Goal: Task Accomplishment & Management: Use online tool/utility

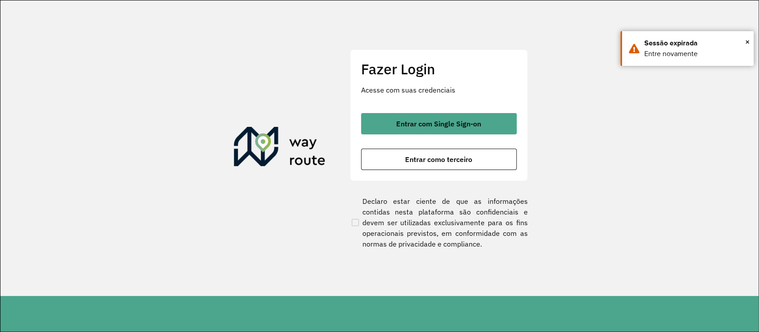
click at [484, 116] on button "Entrar com Single Sign-on" at bounding box center [439, 123] width 156 height 21
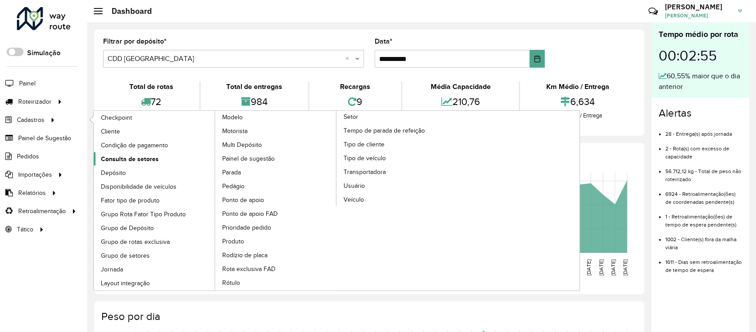
click at [149, 159] on span "Consulta de setores" at bounding box center [130, 158] width 58 height 9
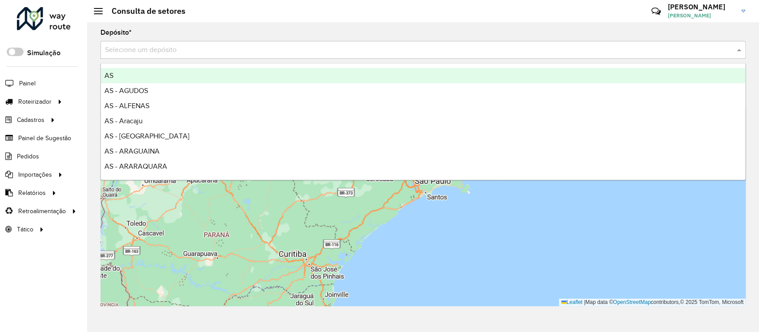
click at [255, 43] on div "Selecione um depósito" at bounding box center [422, 50] width 645 height 18
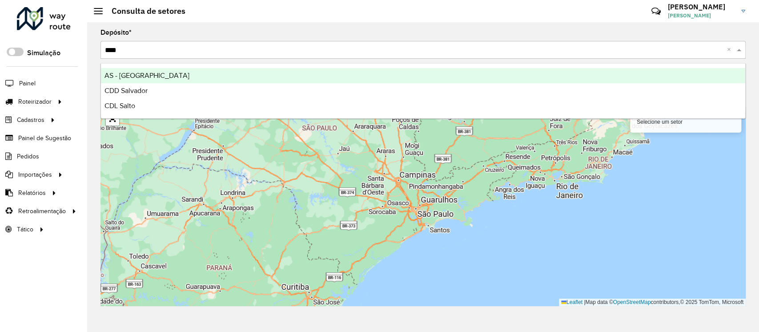
type input "*****"
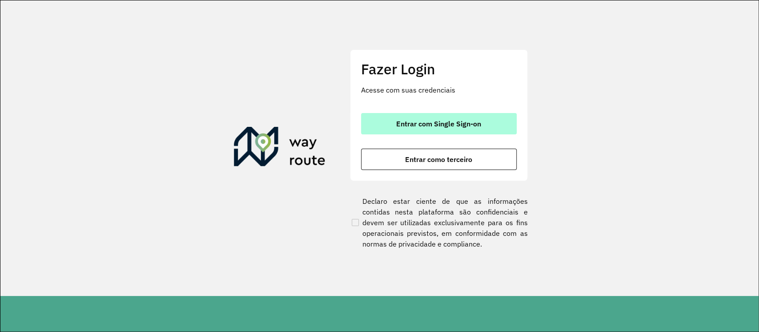
click at [405, 120] on span "Entrar com Single Sign-on" at bounding box center [438, 123] width 85 height 7
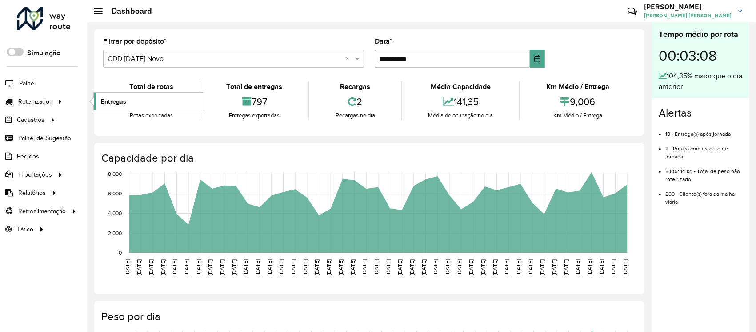
click at [138, 97] on link "Entregas" at bounding box center [148, 101] width 109 height 18
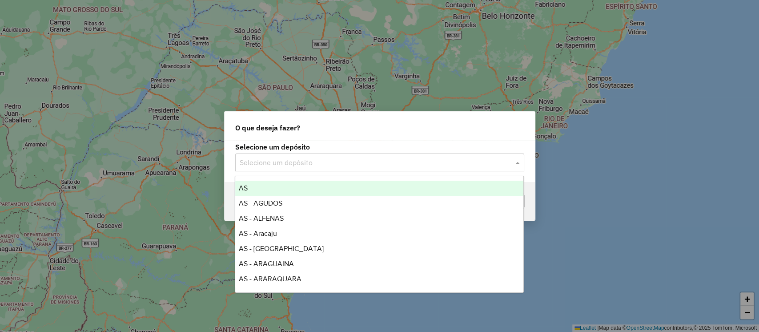
click at [291, 159] on input "text" at bounding box center [371, 162] width 262 height 11
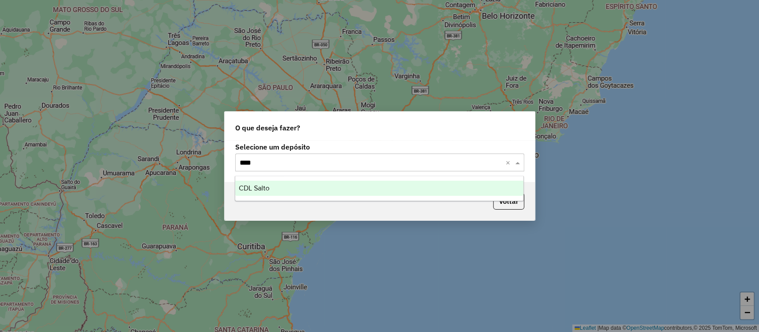
type input "*****"
click at [307, 187] on div "CDL Salto" at bounding box center [379, 187] width 288 height 15
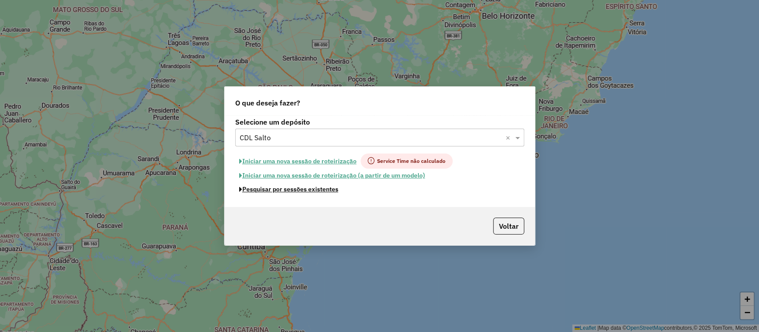
click at [328, 187] on button "Pesquisar por sessões existentes" at bounding box center [288, 189] width 107 height 14
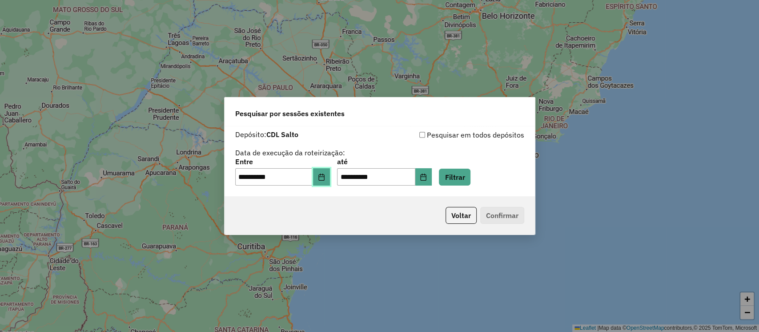
click at [327, 182] on button "Choose Date" at bounding box center [321, 177] width 17 height 18
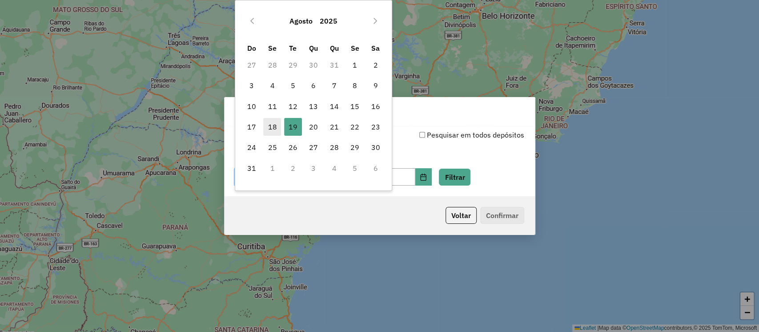
click at [270, 127] on span "18" at bounding box center [272, 127] width 18 height 18
type input "**********"
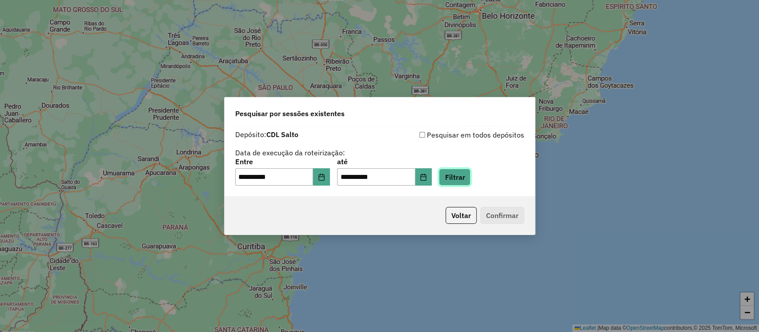
click at [466, 176] on button "Filtrar" at bounding box center [455, 176] width 32 height 17
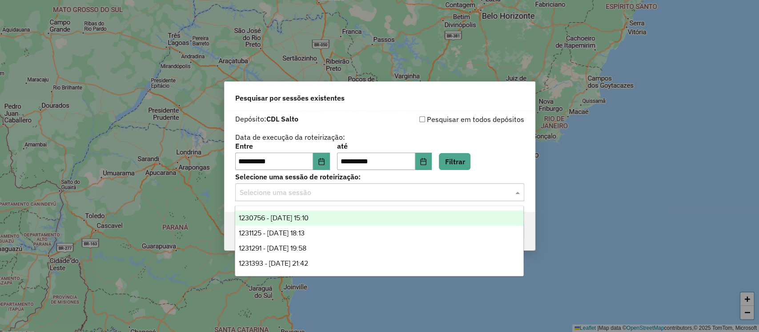
click at [350, 192] on input "text" at bounding box center [371, 192] width 262 height 11
click at [355, 219] on div "1230756 - 18/08/2025 15:10" at bounding box center [379, 217] width 288 height 15
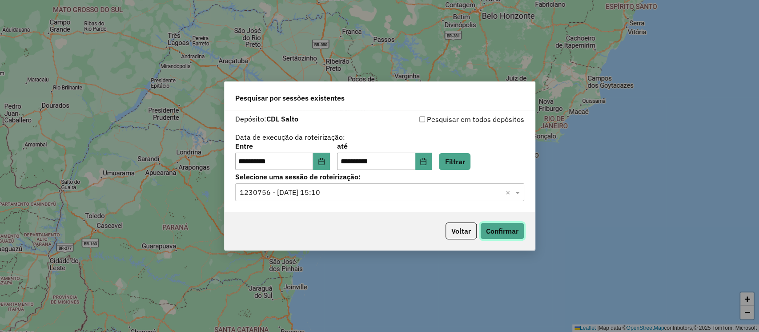
click at [512, 229] on button "Confirmar" at bounding box center [502, 230] width 44 height 17
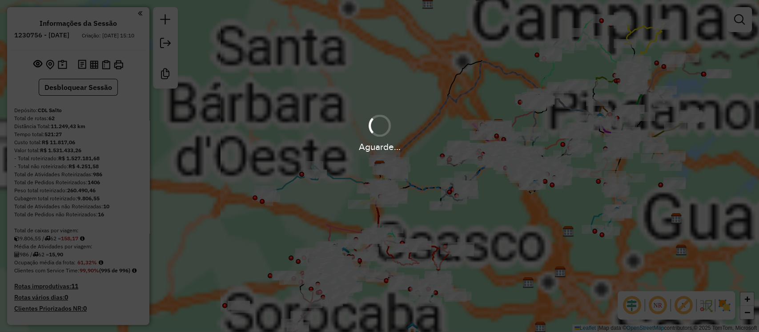
click at [728, 307] on img at bounding box center [724, 305] width 14 height 14
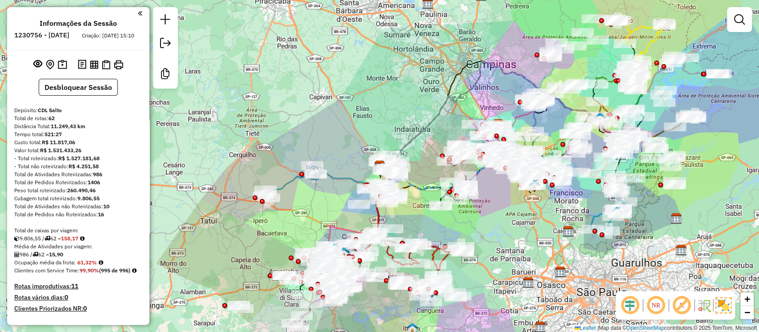
click at [723, 304] on img at bounding box center [723, 305] width 16 height 16
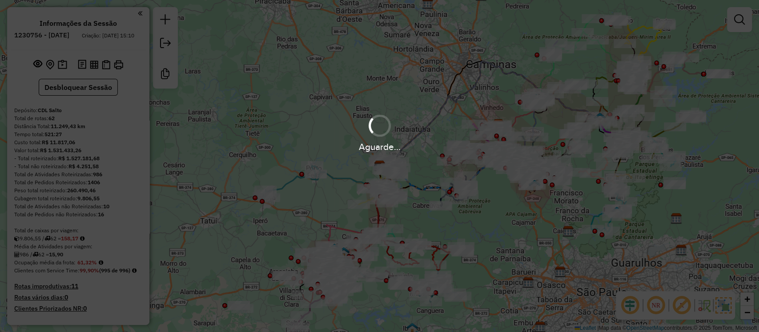
click at [723, 304] on hb-app "Aguarde... Pop-up bloqueado! Seu navegador bloqueou automáticamente a abertura …" at bounding box center [379, 166] width 759 height 332
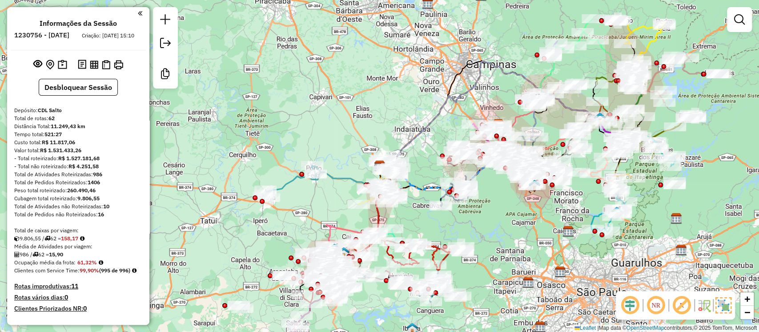
click at [724, 306] on img at bounding box center [723, 305] width 16 height 16
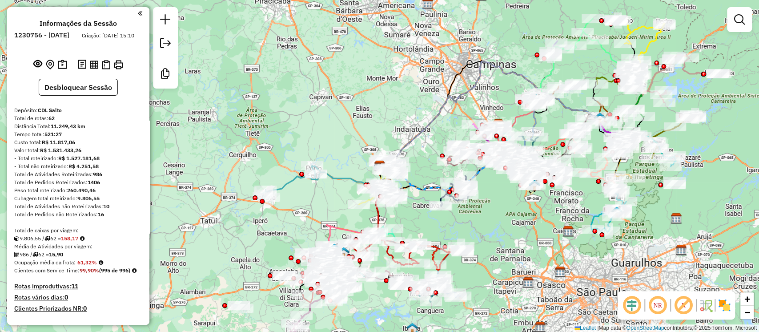
click at [724, 306] on img at bounding box center [724, 305] width 14 height 14
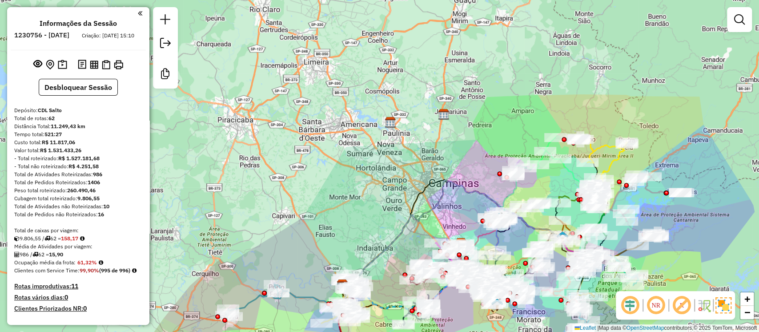
drag, startPoint x: 441, startPoint y: 90, endPoint x: 404, endPoint y: 209, distance: 124.4
click at [404, 209] on div "Janela de atendimento Grade de atendimento Capacidade Transportadoras Veículos …" at bounding box center [379, 166] width 759 height 332
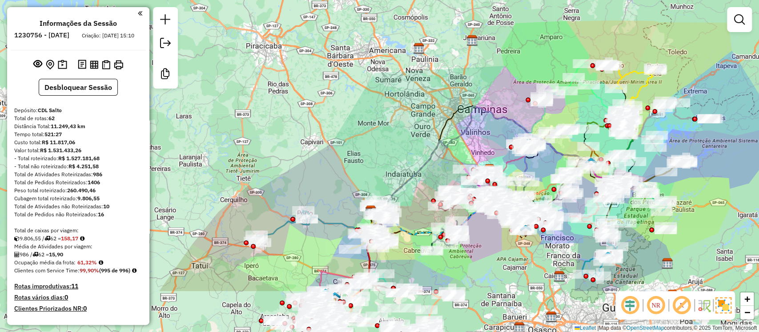
drag, startPoint x: 404, startPoint y: 209, endPoint x: 437, endPoint y: 123, distance: 92.4
click at [437, 123] on div "Janela de atendimento Grade de atendimento Capacidade Transportadoras Veículos …" at bounding box center [379, 166] width 759 height 332
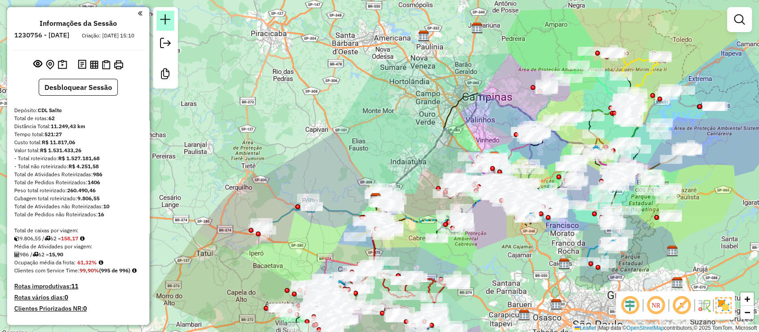
click at [160, 18] on em at bounding box center [165, 19] width 11 height 11
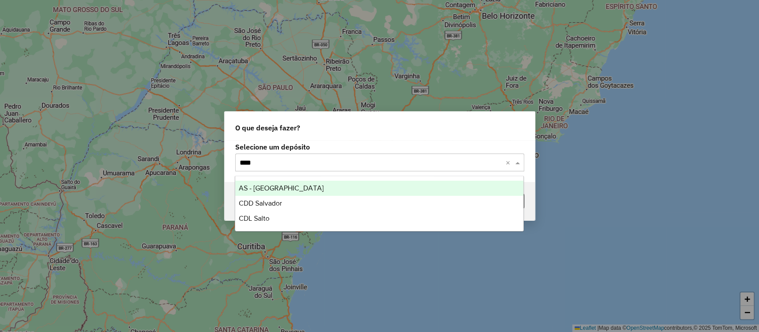
type input "*****"
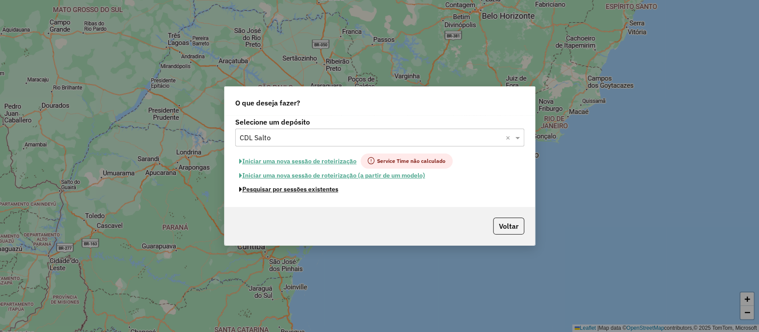
click at [312, 188] on button "Pesquisar por sessões existentes" at bounding box center [288, 189] width 107 height 14
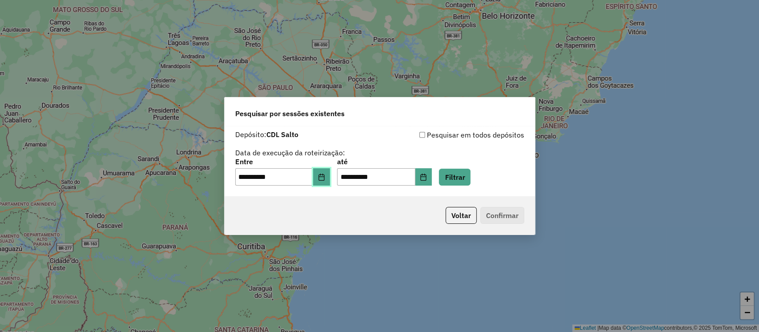
click at [325, 180] on icon "Choose Date" at bounding box center [321, 176] width 7 height 7
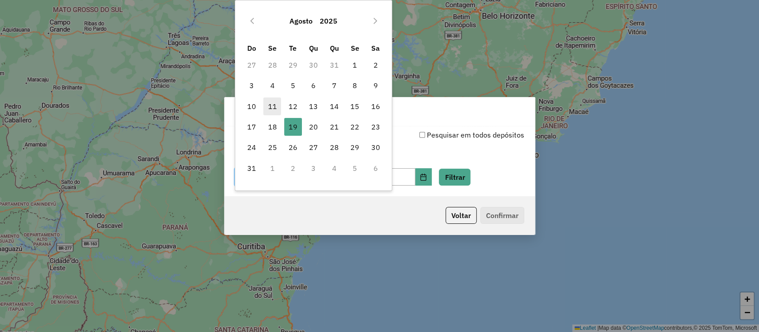
click at [267, 108] on span "11" at bounding box center [272, 106] width 18 height 18
type input "**********"
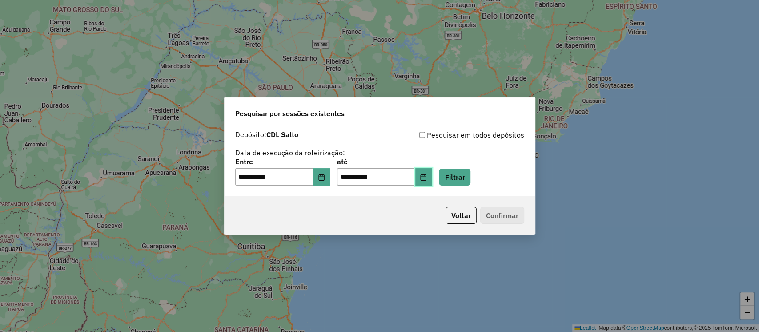
click at [429, 175] on button "Choose Date" at bounding box center [423, 177] width 17 height 18
click at [508, 194] on div "**********" at bounding box center [379, 161] width 310 height 71
click at [459, 169] on button "Filtrar" at bounding box center [455, 176] width 32 height 17
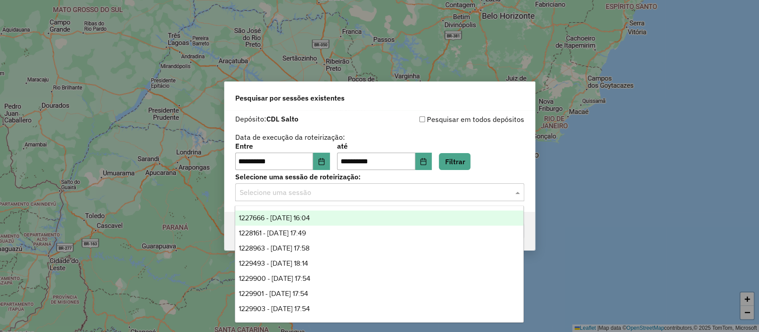
click at [408, 199] on div "Selecione uma sessão" at bounding box center [379, 192] width 289 height 18
click at [418, 214] on div "1227666 - 11/08/2025 16:04" at bounding box center [379, 217] width 288 height 15
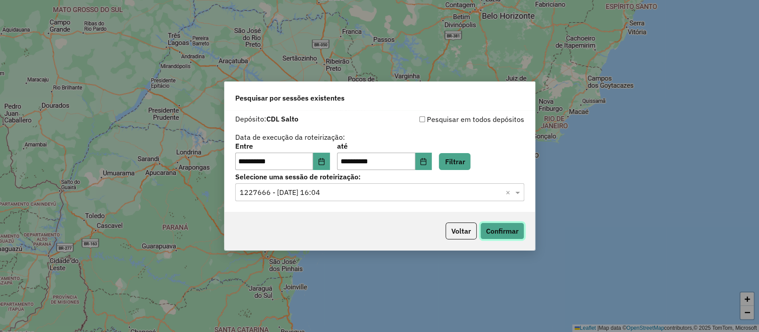
click at [501, 227] on button "Confirmar" at bounding box center [502, 230] width 44 height 17
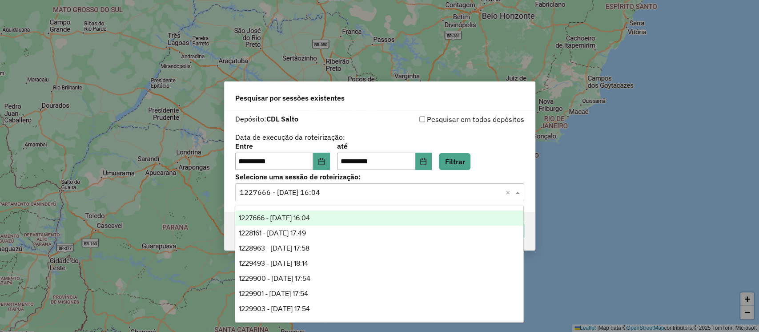
click at [368, 195] on input "text" at bounding box center [371, 192] width 262 height 11
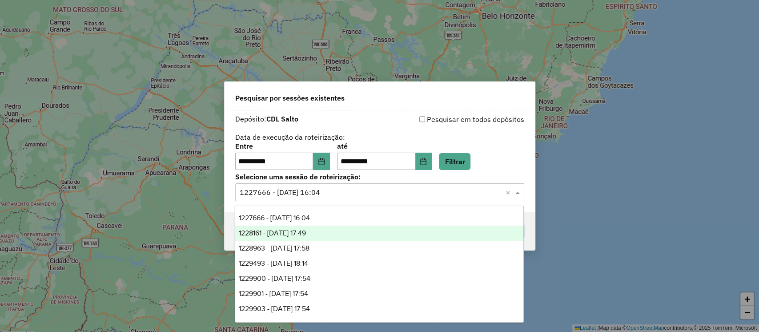
click at [370, 234] on div "1228161 - 12/08/2025 17:49" at bounding box center [379, 232] width 288 height 15
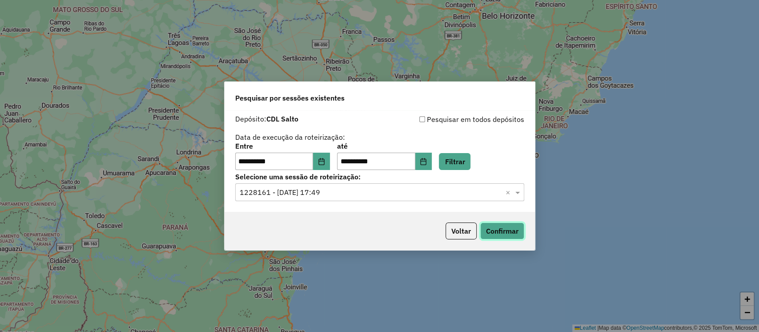
click at [498, 230] on button "Confirmar" at bounding box center [502, 230] width 44 height 17
click at [399, 201] on div "**********" at bounding box center [379, 161] width 310 height 102
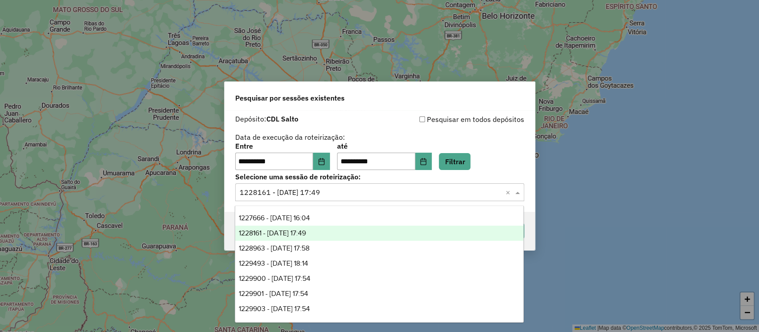
click at [414, 195] on input "text" at bounding box center [371, 192] width 262 height 11
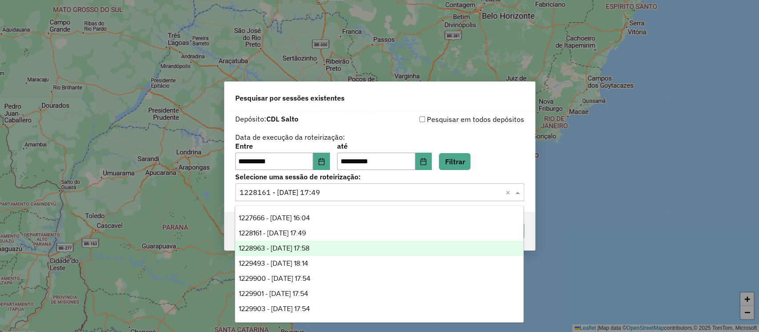
click at [397, 252] on div "1228963 - 13/08/2025 17:58" at bounding box center [379, 247] width 288 height 15
click at [481, 244] on div "Voltar Confirmar" at bounding box center [379, 231] width 310 height 38
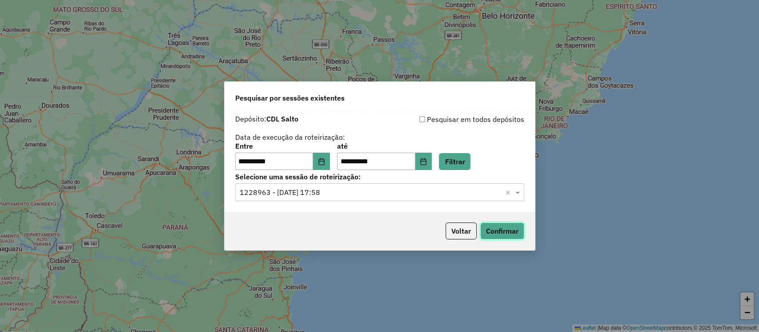
click at [516, 225] on button "Confirmar" at bounding box center [502, 230] width 44 height 17
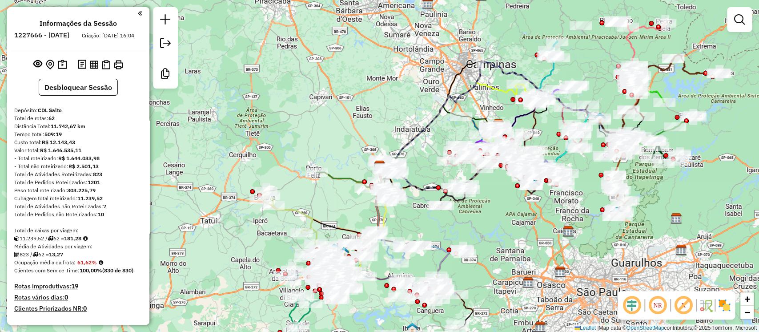
click at [721, 309] on img at bounding box center [724, 305] width 14 height 14
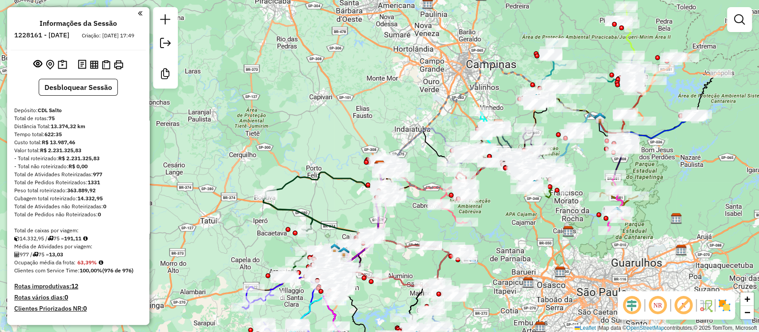
click at [727, 307] on img at bounding box center [724, 305] width 14 height 14
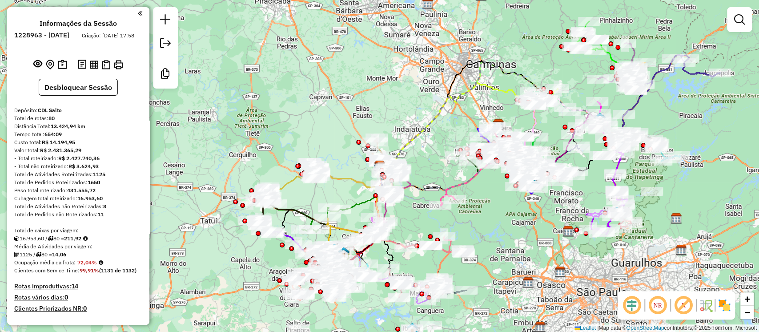
click at [726, 310] on img at bounding box center [724, 305] width 14 height 14
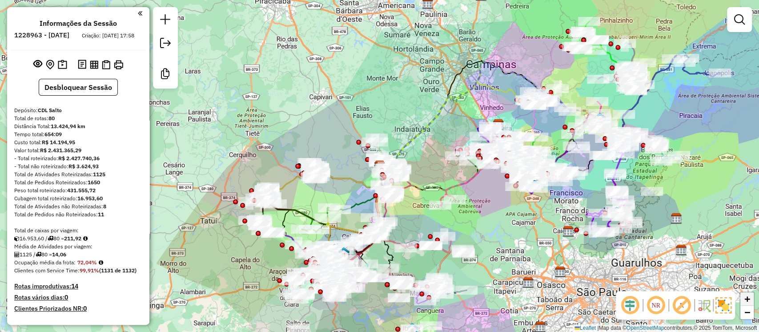
click at [744, 298] on span "+" at bounding box center [747, 298] width 6 height 11
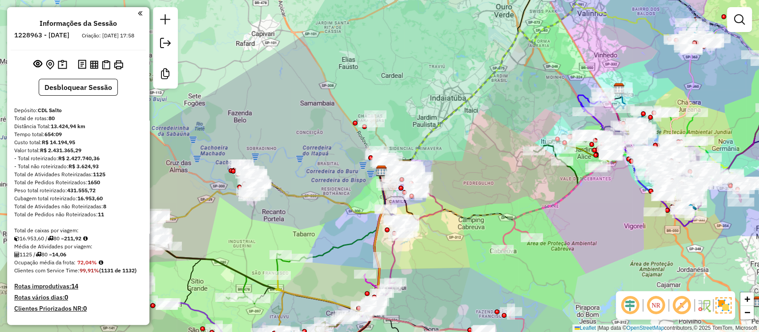
drag, startPoint x: 433, startPoint y: 111, endPoint x: 480, endPoint y: 189, distance: 91.7
click at [480, 189] on div "Janela de atendimento Grade de atendimento Capacidade Transportadoras Veículos …" at bounding box center [379, 166] width 759 height 332
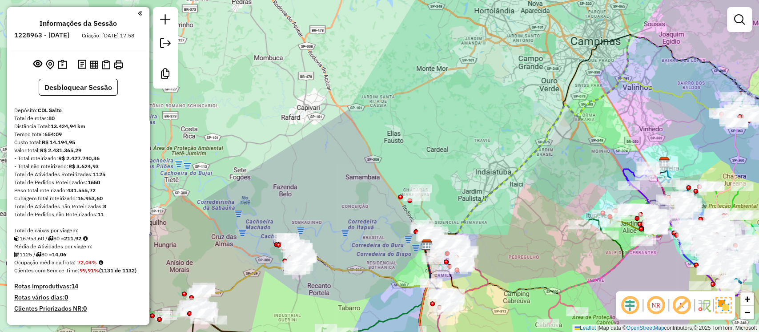
click at [756, 294] on div "Janela de atendimento Grade de atendimento Capacidade Transportadoras Veículos …" at bounding box center [379, 166] width 759 height 332
click at [754, 297] on div "Janela de atendimento Grade de atendimento Capacidade Transportadoras Veículos …" at bounding box center [379, 166] width 759 height 332
click at [744, 300] on span "+" at bounding box center [747, 298] width 6 height 11
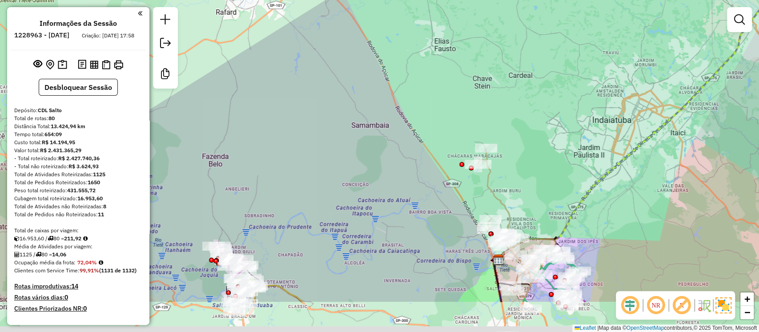
drag, startPoint x: 603, startPoint y: 246, endPoint x: 627, endPoint y: 183, distance: 67.9
click at [627, 183] on div "Janela de atendimento Grade de atendimento Capacidade Transportadoras Veículos …" at bounding box center [379, 166] width 759 height 332
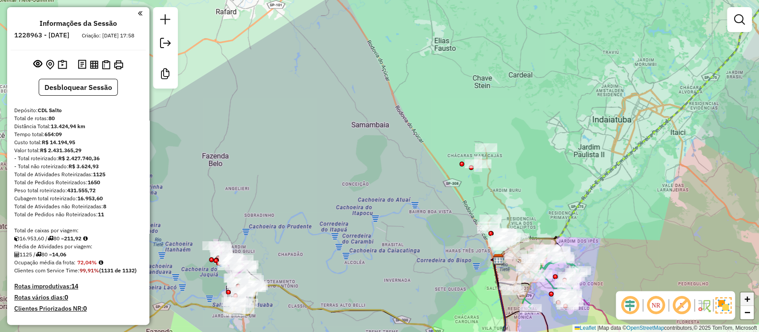
click at [747, 301] on span "+" at bounding box center [747, 298] width 6 height 11
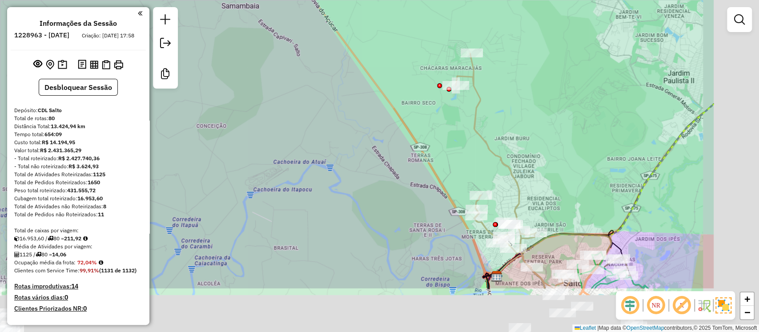
drag, startPoint x: 705, startPoint y: 196, endPoint x: 573, endPoint y: 115, distance: 154.4
click at [573, 115] on div "Janela de atendimento Grade de atendimento Capacidade Transportadoras Veículos …" at bounding box center [379, 166] width 759 height 332
